Goal: Find specific page/section: Find specific page/section

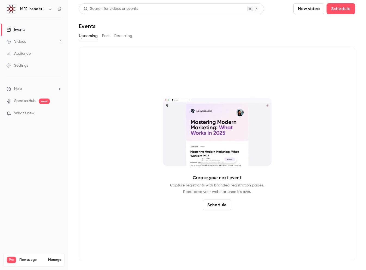
click at [74, 122] on main "Search for videos or events New video Schedule Events Upcoming Past Recurring C…" at bounding box center [217, 135] width 298 height 270
